Goal: Find contact information: Find contact information

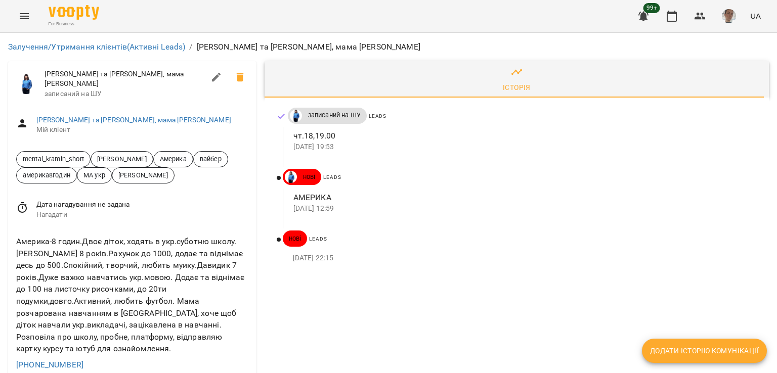
scroll to position [51, 0]
drag, startPoint x: 88, startPoint y: 298, endPoint x: 7, endPoint y: 299, distance: 81.4
copy link "[PHONE_NUMBER]"
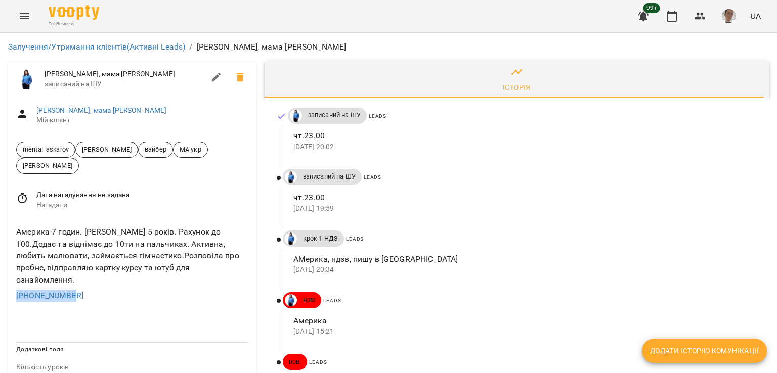
drag, startPoint x: 72, startPoint y: 278, endPoint x: 6, endPoint y: 280, distance: 66.8
copy link "+12016992748"
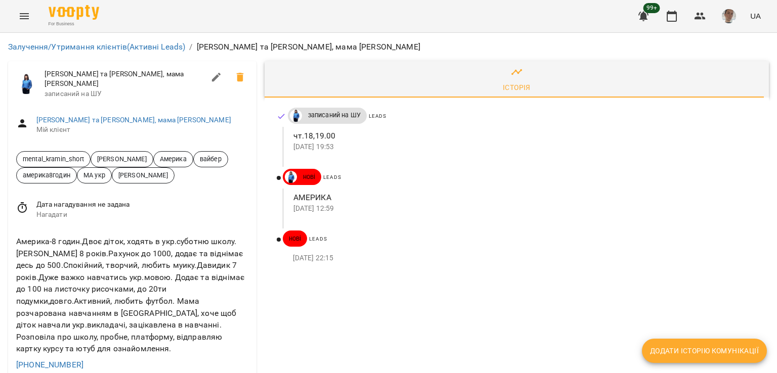
click at [240, 178] on div "mental_kramin_short Дащенко Анна Америка вайбер америка8годин МА укр Катерина К…" at bounding box center [132, 167] width 248 height 49
